Goal: Obtain resource: Obtain resource

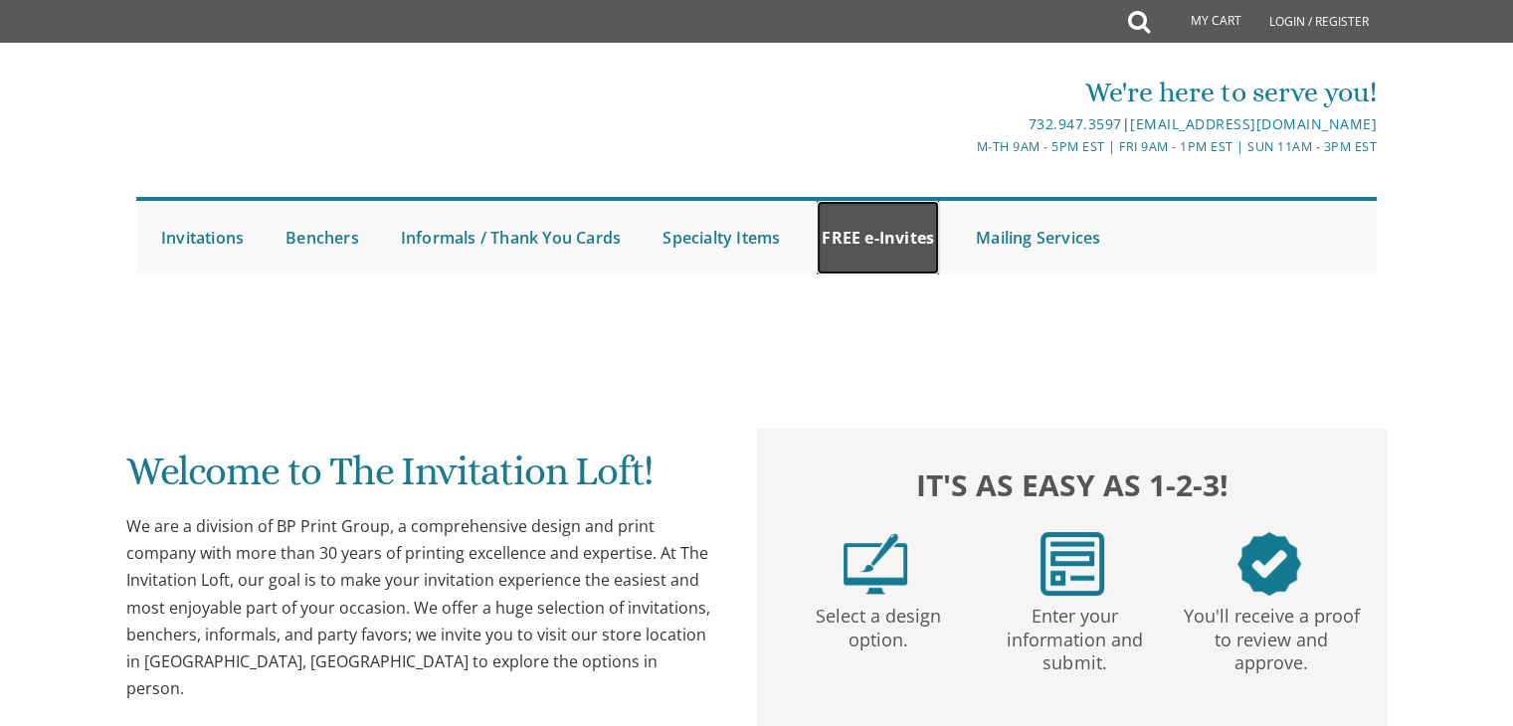
click at [893, 255] on link "FREE e-Invites" at bounding box center [878, 238] width 122 height 74
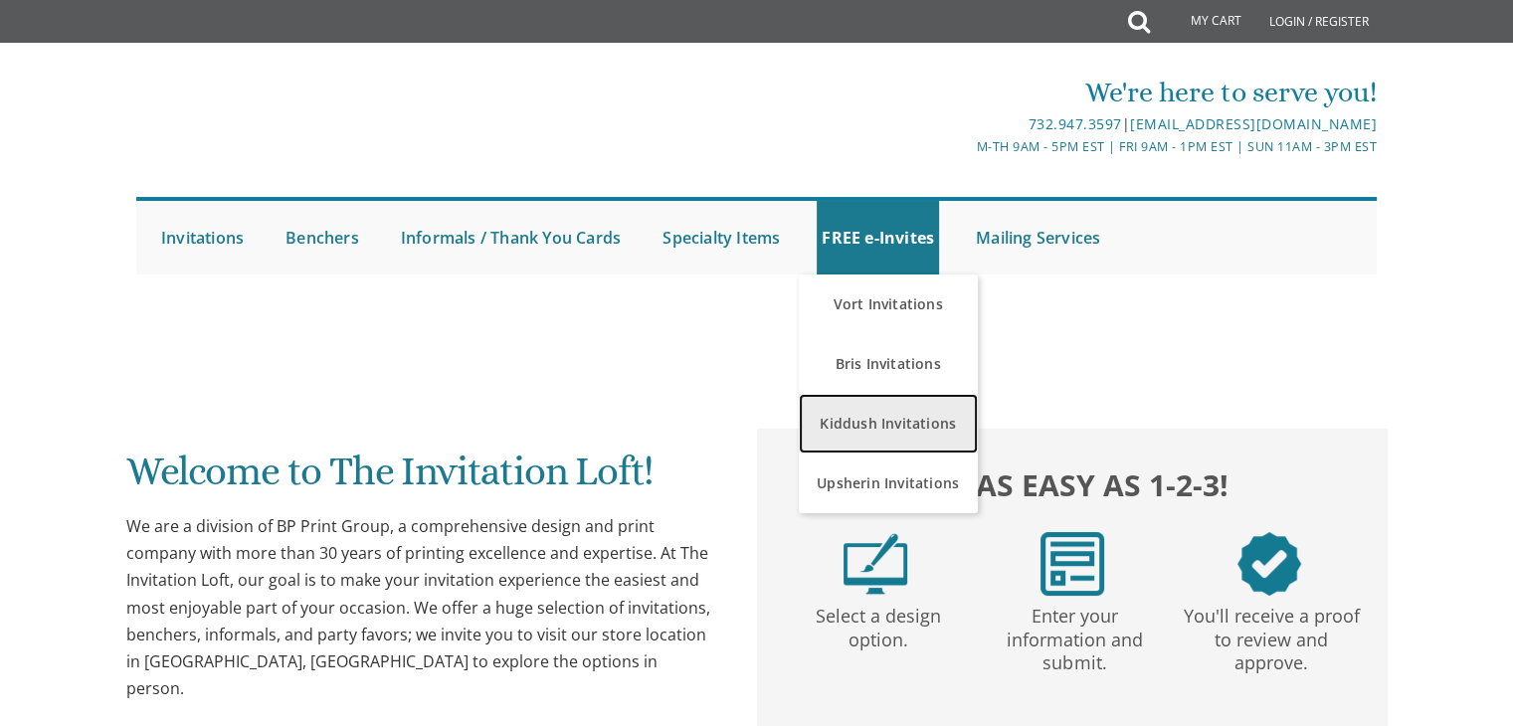
click at [873, 422] on link "Kiddush Invitations" at bounding box center [888, 424] width 179 height 60
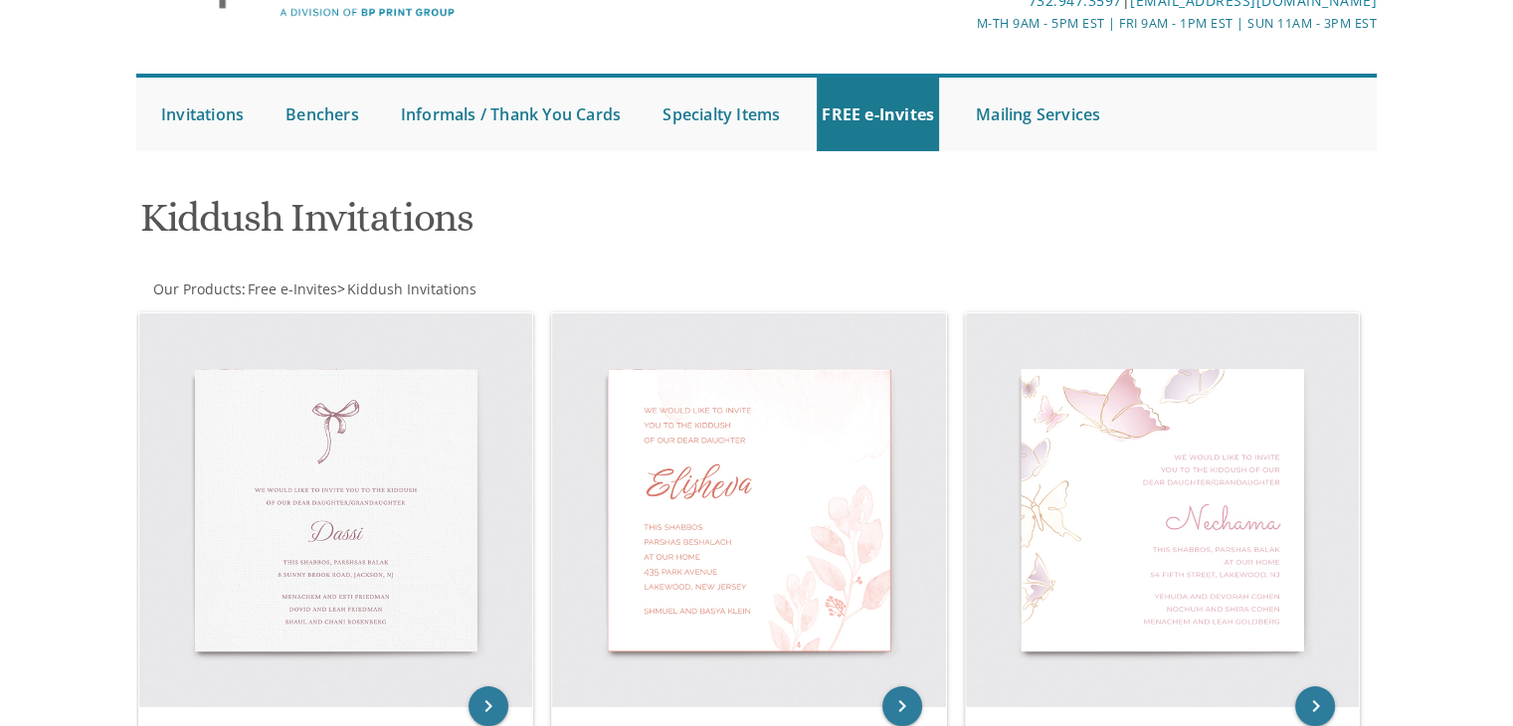
scroll to position [264, 0]
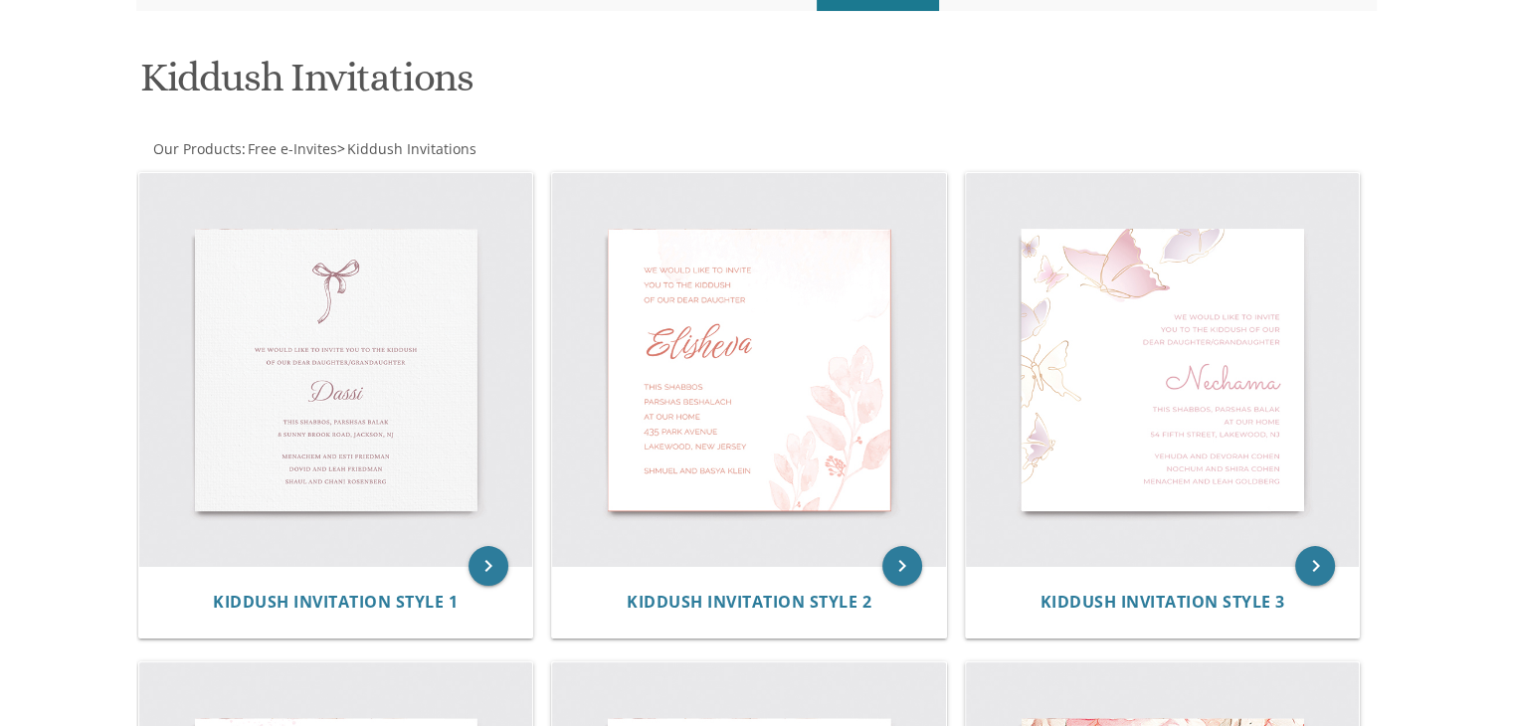
drag, startPoint x: 1521, startPoint y: 121, endPoint x: 1396, endPoint y: 184, distance: 139.2
click at [1396, 184] on html "My Cart Total: View Cart Item(s) Submit My Cart Total: View Cart Item(s) Login …" at bounding box center [756, 99] width 1513 height 726
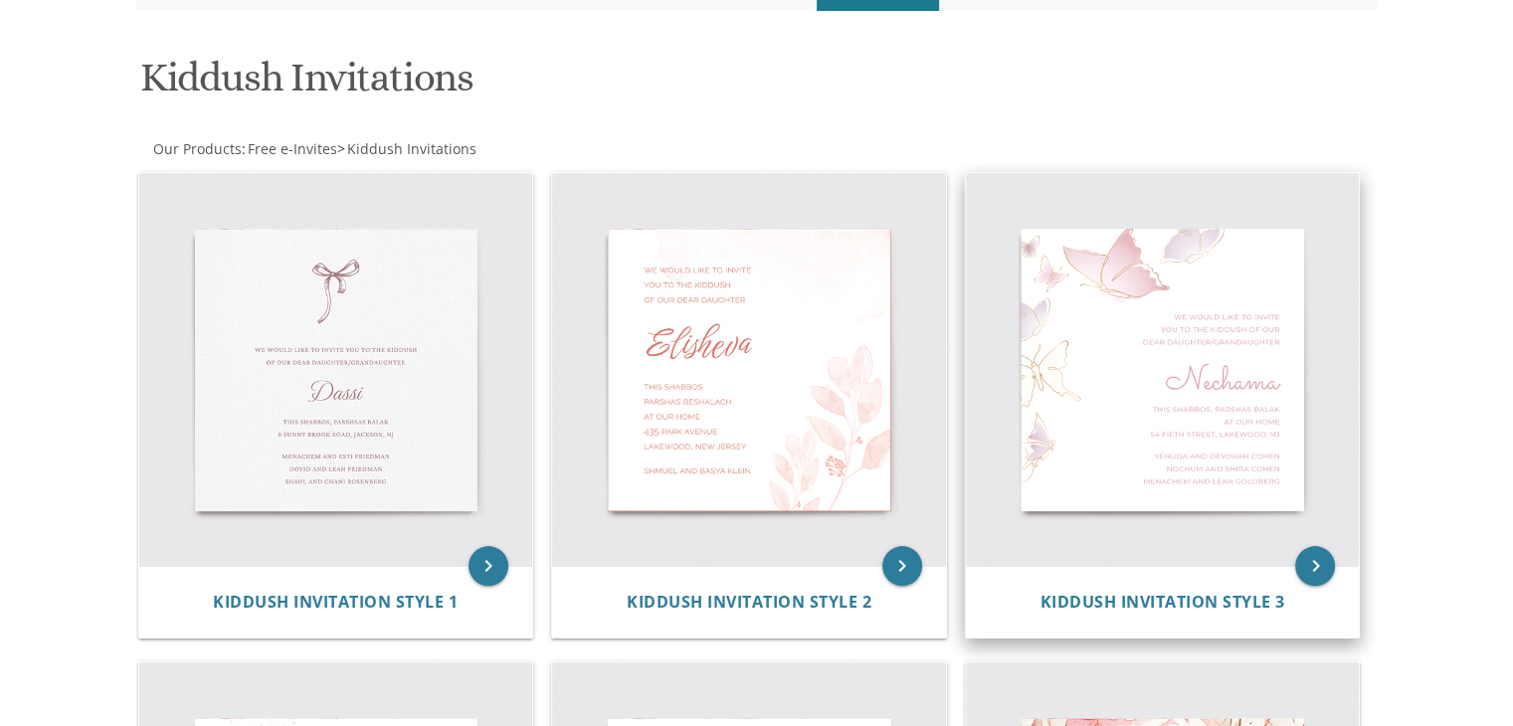
scroll to position [0, 0]
click at [1086, 388] on img at bounding box center [1163, 370] width 394 height 394
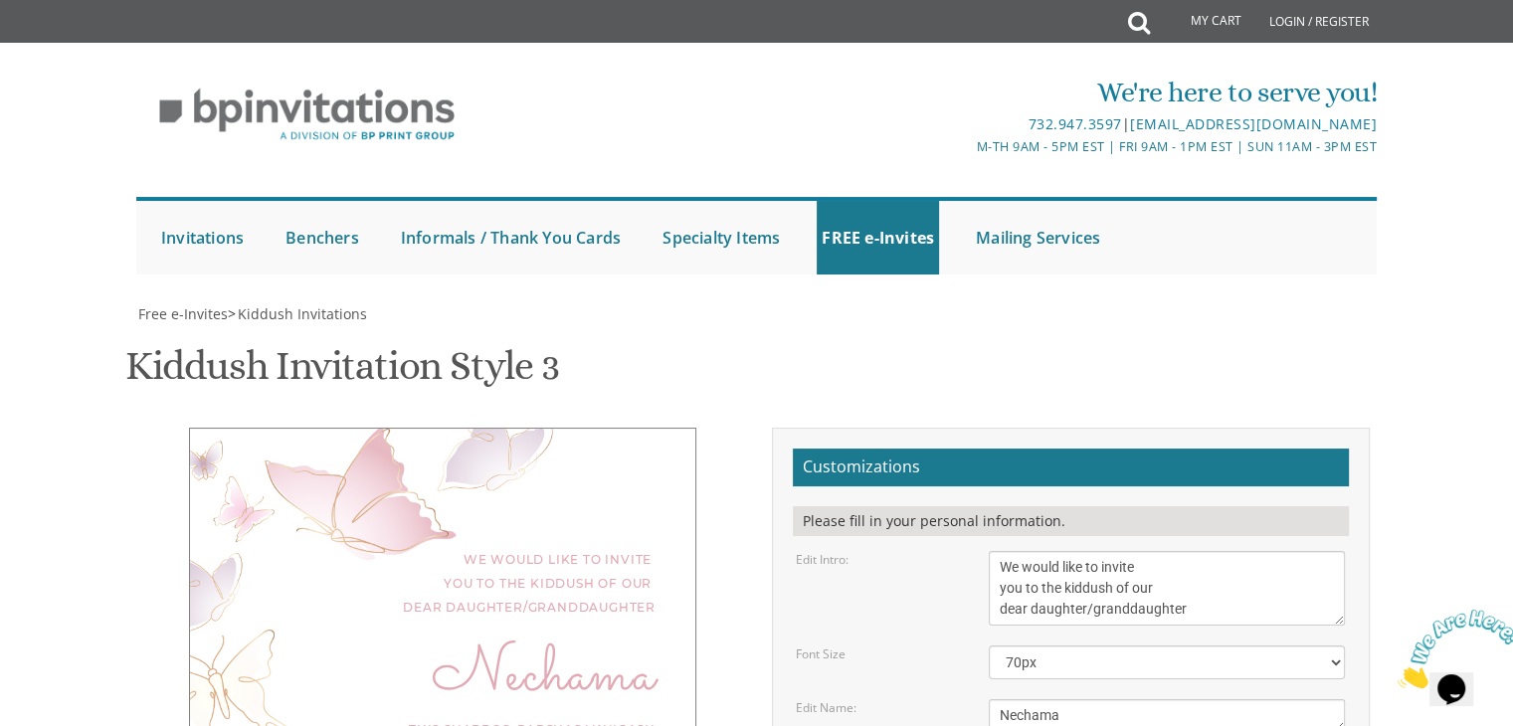
scroll to position [199, 0]
type textarea "Yehuda Dovid and Faigy Lantzitsky Zalmen and Chanie Scheinbaum Aharon Yosef and…"
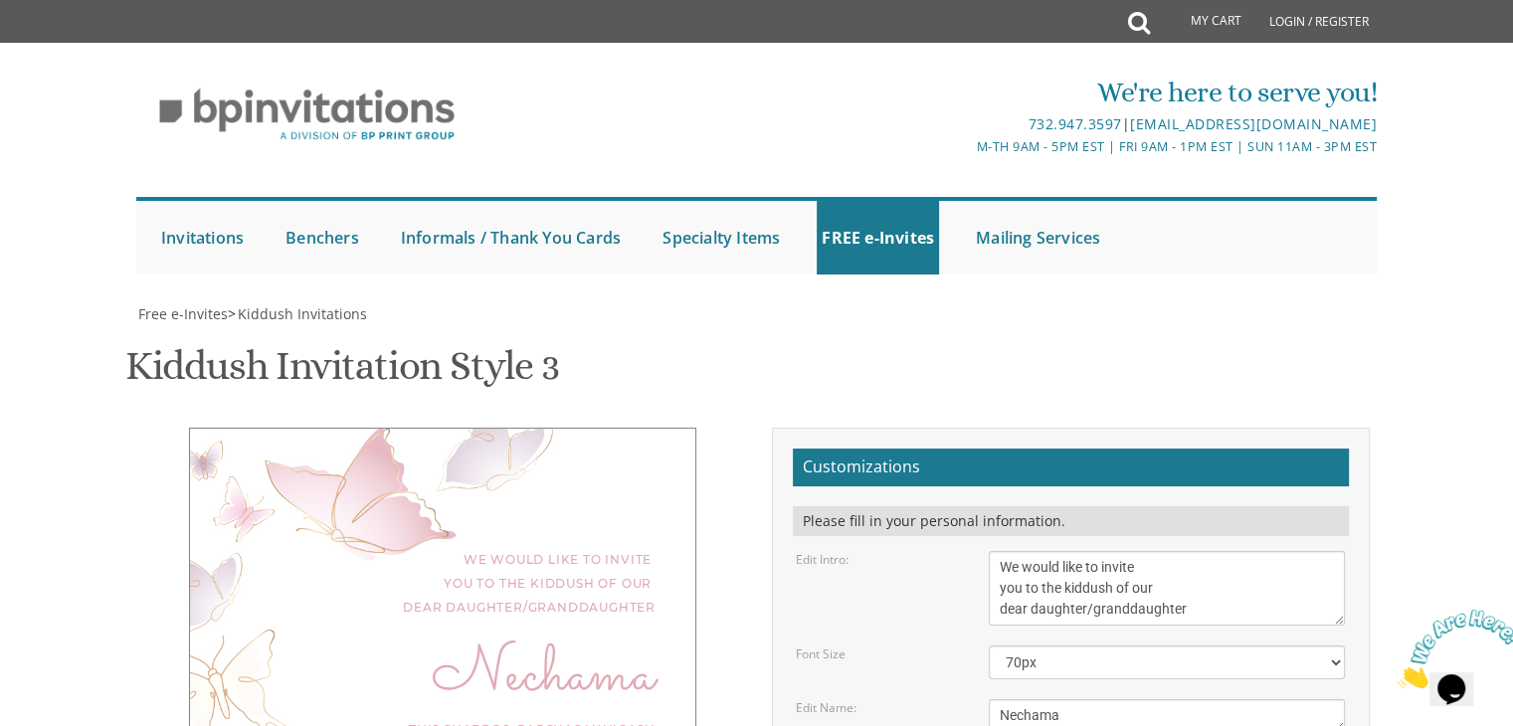
click at [1135, 551] on textarea "We would like to invite you to the kiddush of our dear daughter/granddaughter" at bounding box center [1167, 588] width 356 height 75
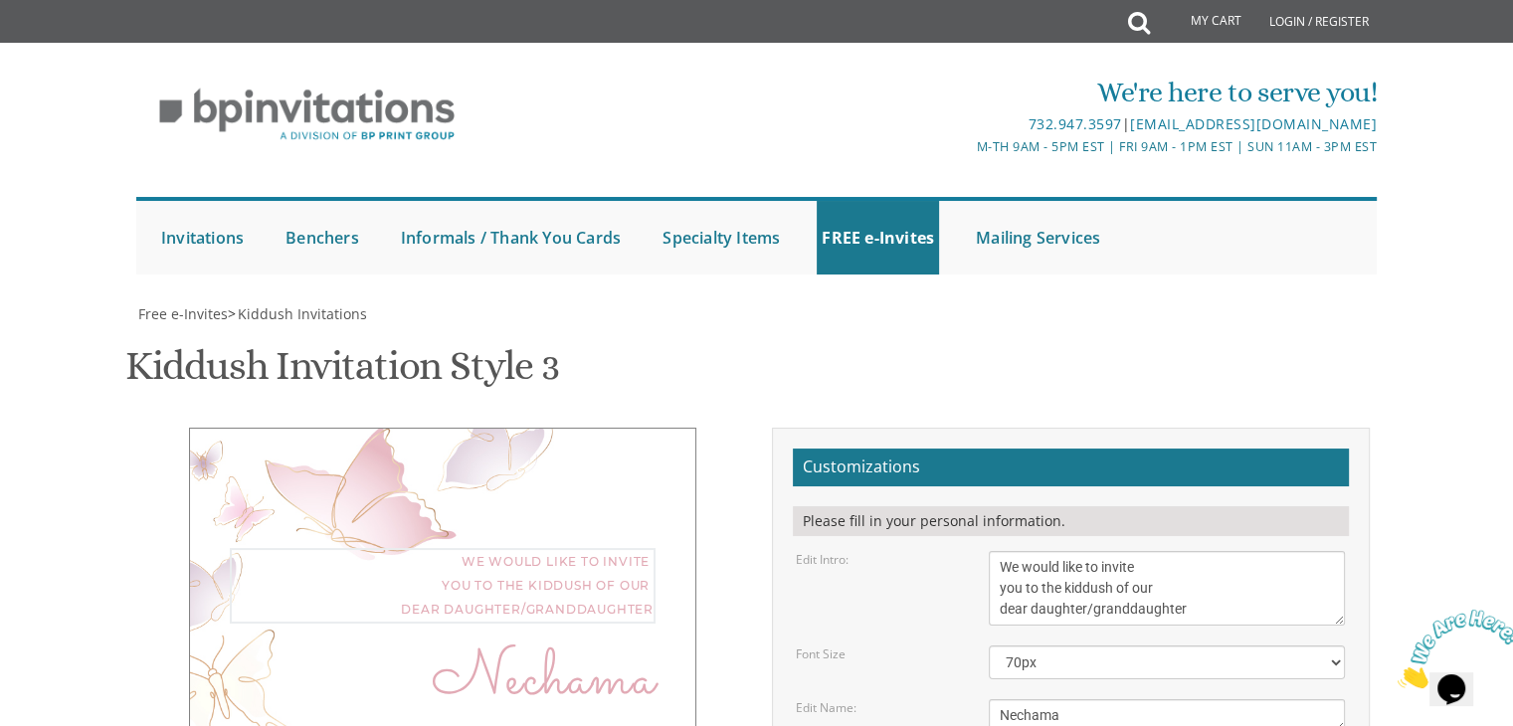
drag, startPoint x: 1193, startPoint y: 392, endPoint x: 992, endPoint y: 343, distance: 206.7
click at [992, 551] on textarea "We would like to invite you to the kiddush of our dear daughter/granddaughter" at bounding box center [1167, 588] width 356 height 75
drag, startPoint x: 1231, startPoint y: 593, endPoint x: 988, endPoint y: 534, distance: 250.7
